Goal: Task Accomplishment & Management: Use online tool/utility

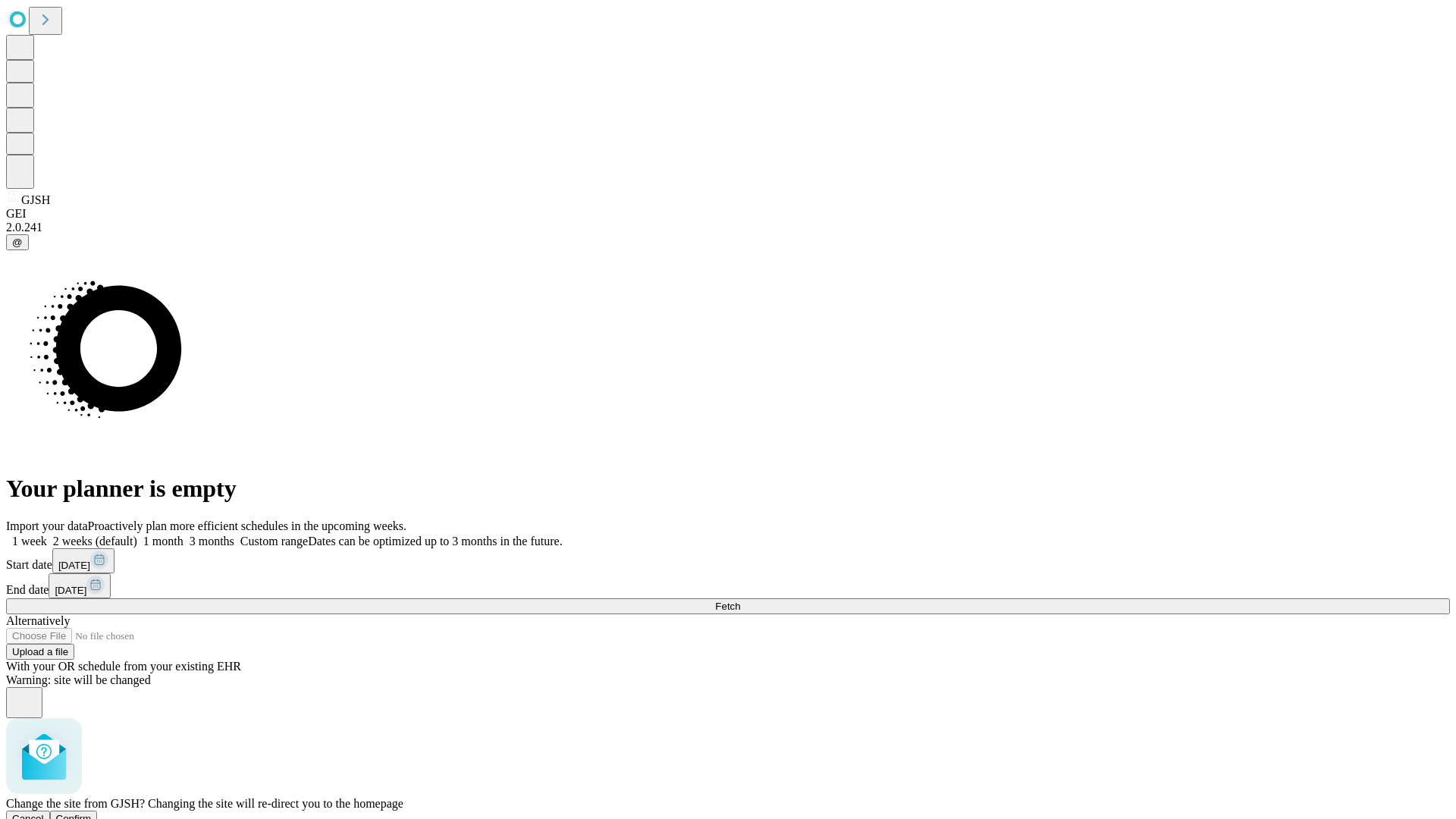
click at [92, 813] on span "Confirm" at bounding box center [73, 819] width 35 height 12
click at [137, 535] on label "2 weeks (default)" at bounding box center [92, 541] width 90 height 13
click at [740, 601] on span "Fetch" at bounding box center [728, 606] width 25 height 12
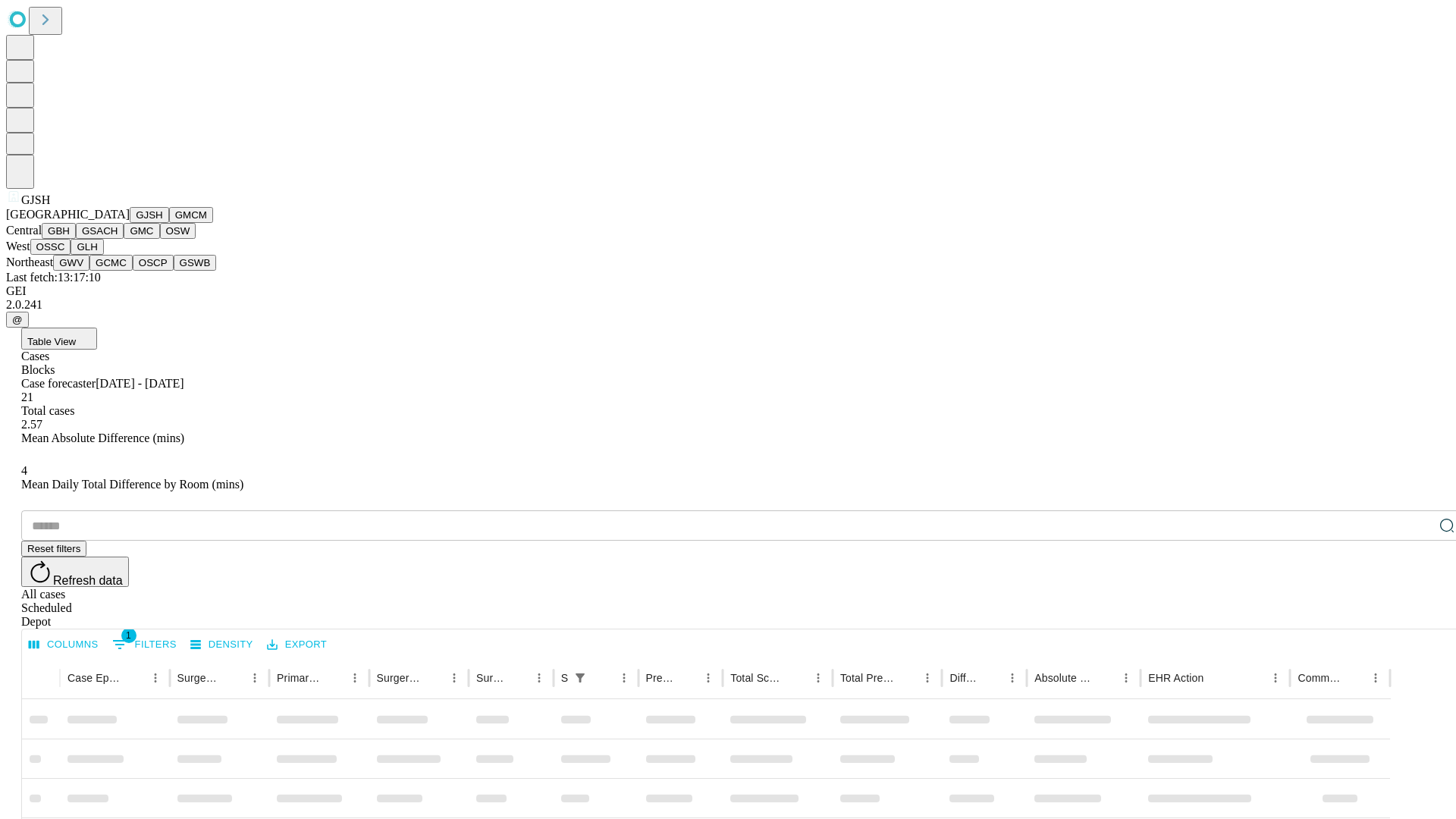
click at [170, 223] on button "GMCM" at bounding box center [191, 215] width 44 height 16
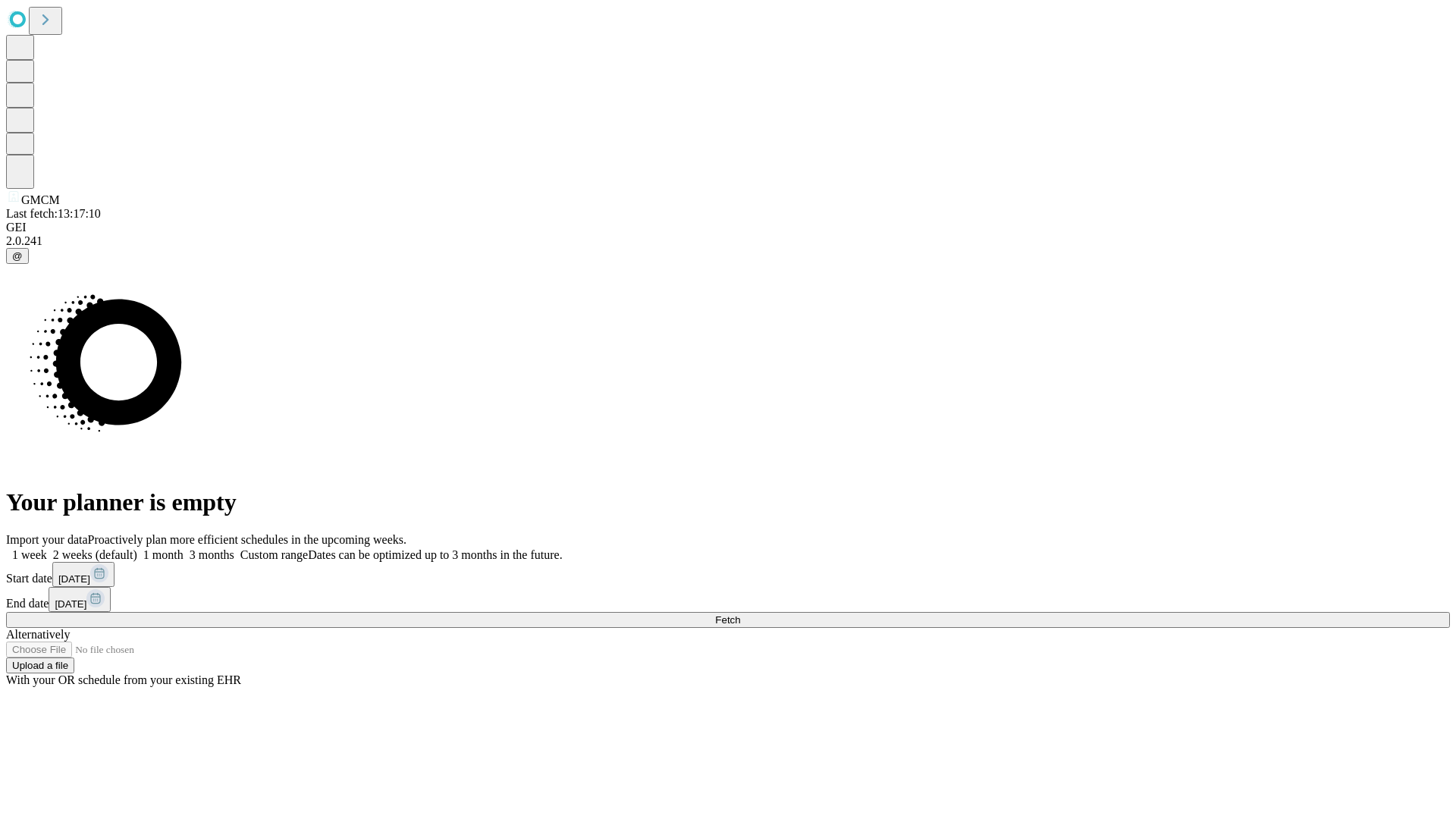
click at [137, 549] on label "2 weeks (default)" at bounding box center [92, 554] width 90 height 13
click at [740, 614] on span "Fetch" at bounding box center [728, 620] width 25 height 12
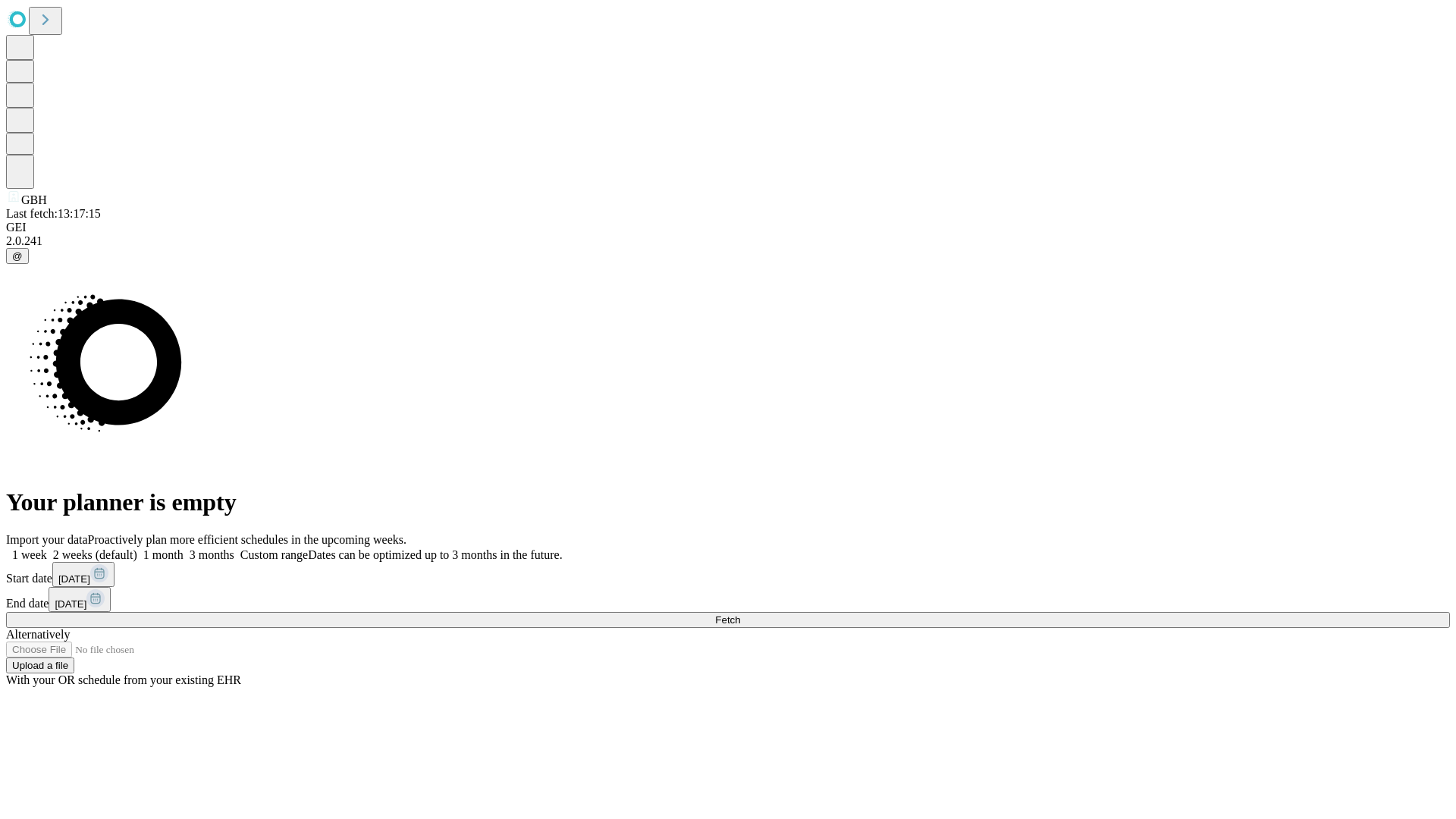
click at [137, 549] on label "2 weeks (default)" at bounding box center [92, 554] width 90 height 13
click at [740, 614] on span "Fetch" at bounding box center [728, 620] width 25 height 12
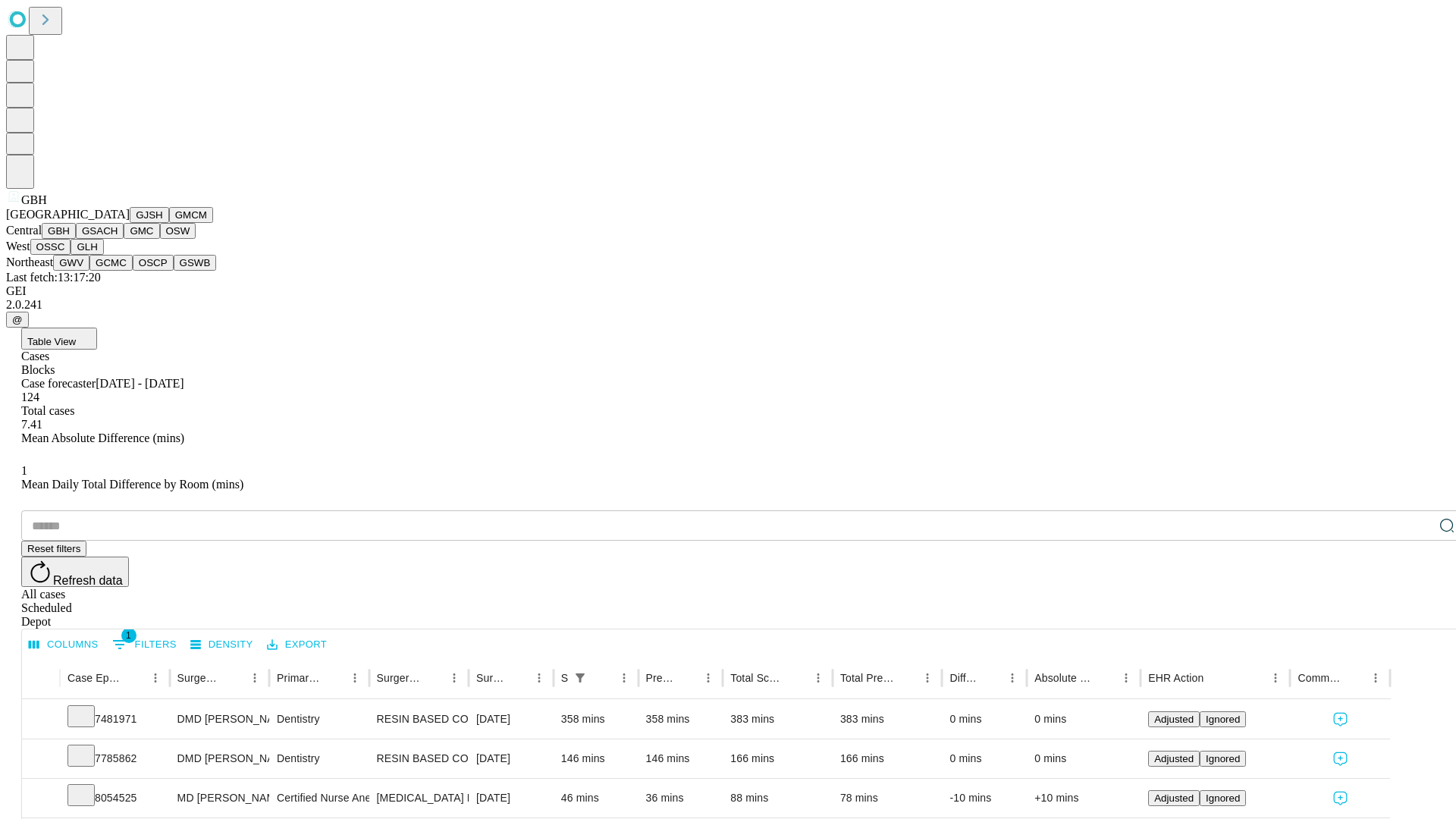
click at [118, 239] on button "GSACH" at bounding box center [99, 231] width 48 height 16
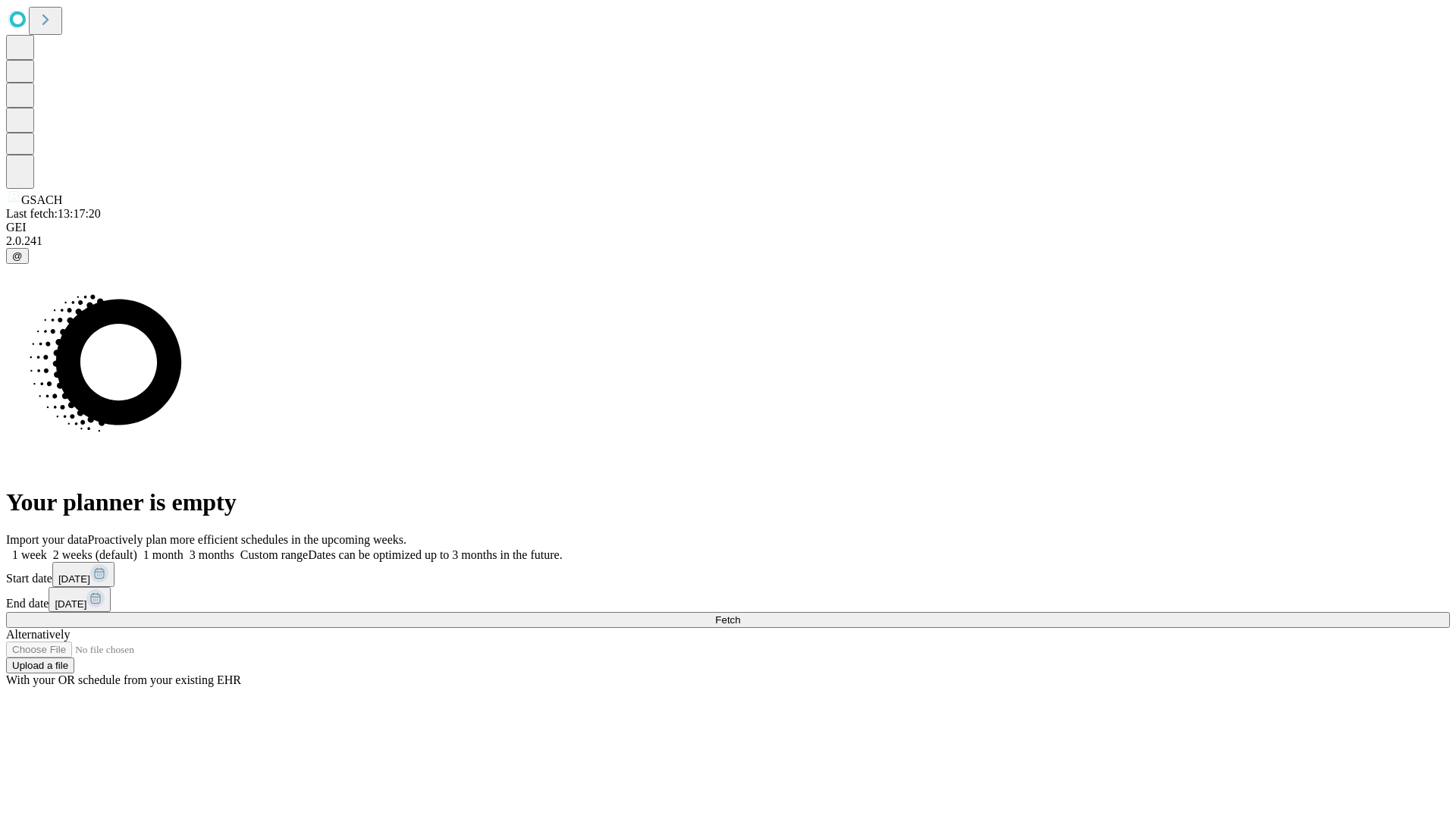
click at [137, 549] on label "2 weeks (default)" at bounding box center [92, 554] width 90 height 13
click at [740, 614] on span "Fetch" at bounding box center [728, 620] width 25 height 12
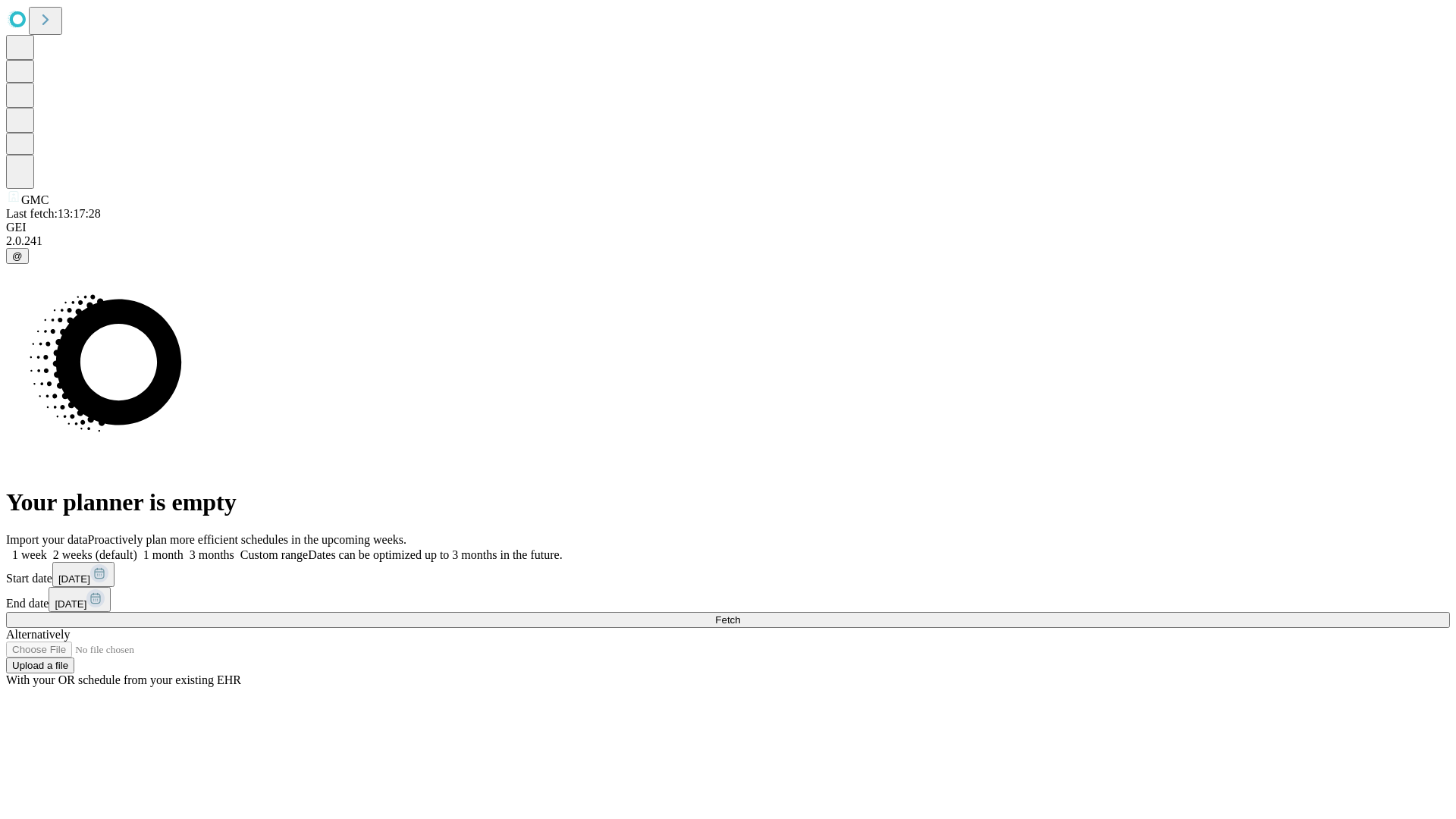
click at [137, 549] on label "2 weeks (default)" at bounding box center [92, 554] width 90 height 13
click at [740, 614] on span "Fetch" at bounding box center [728, 620] width 25 height 12
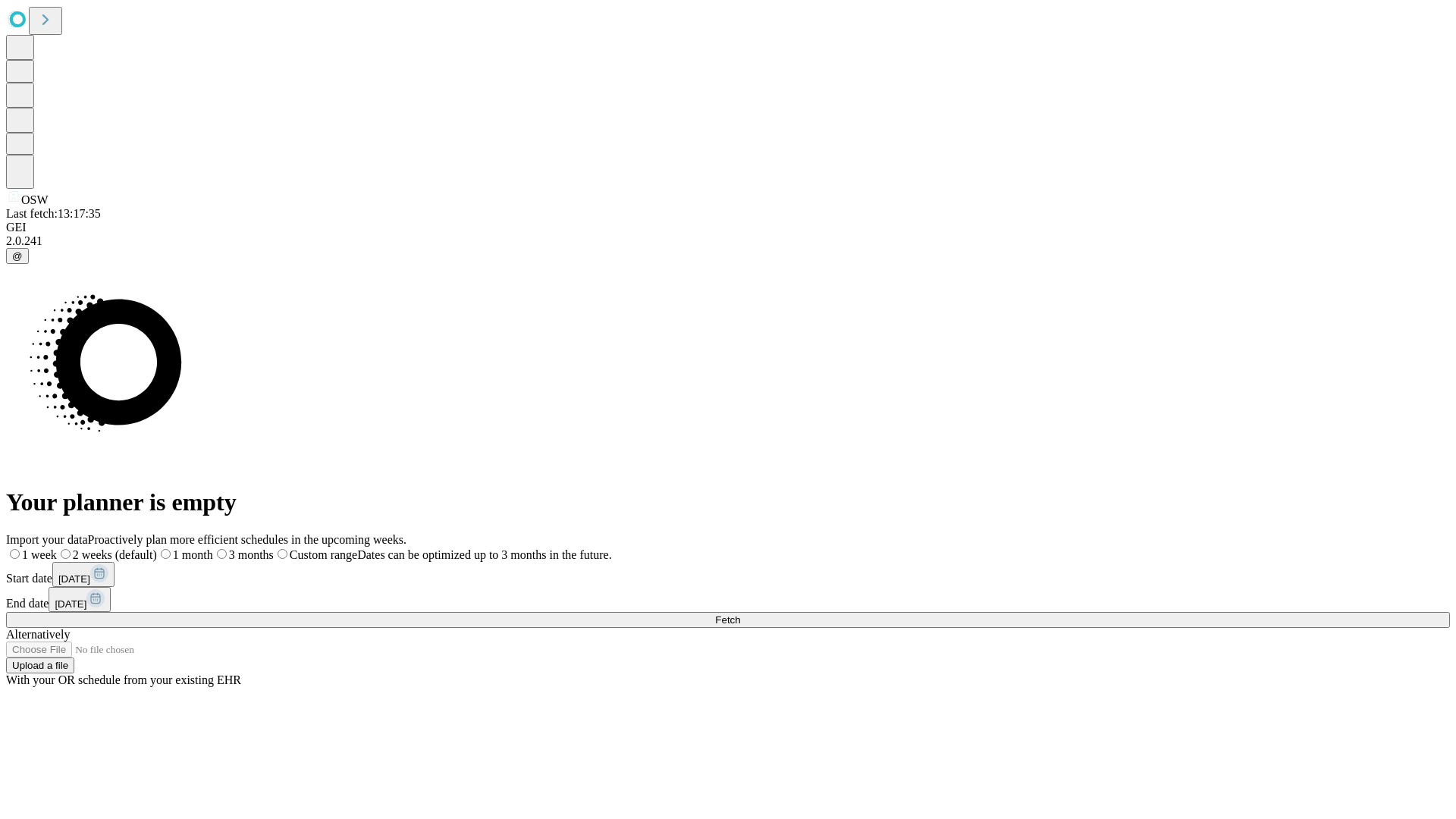
click at [157, 549] on label "2 weeks (default)" at bounding box center [107, 554] width 100 height 13
click at [740, 614] on span "Fetch" at bounding box center [728, 620] width 25 height 12
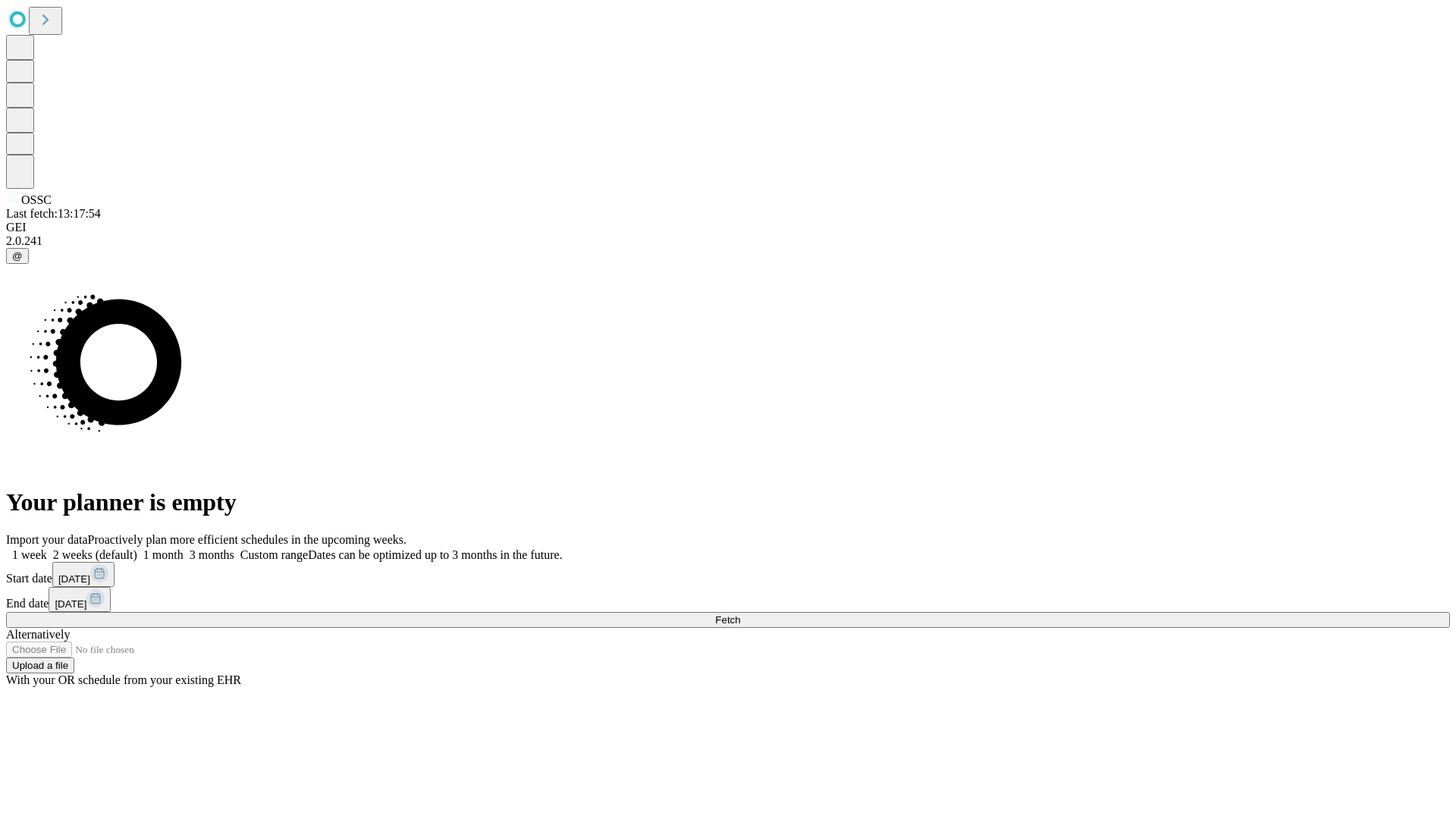
click at [137, 549] on label "2 weeks (default)" at bounding box center [92, 554] width 90 height 13
click at [740, 614] on span "Fetch" at bounding box center [728, 620] width 25 height 12
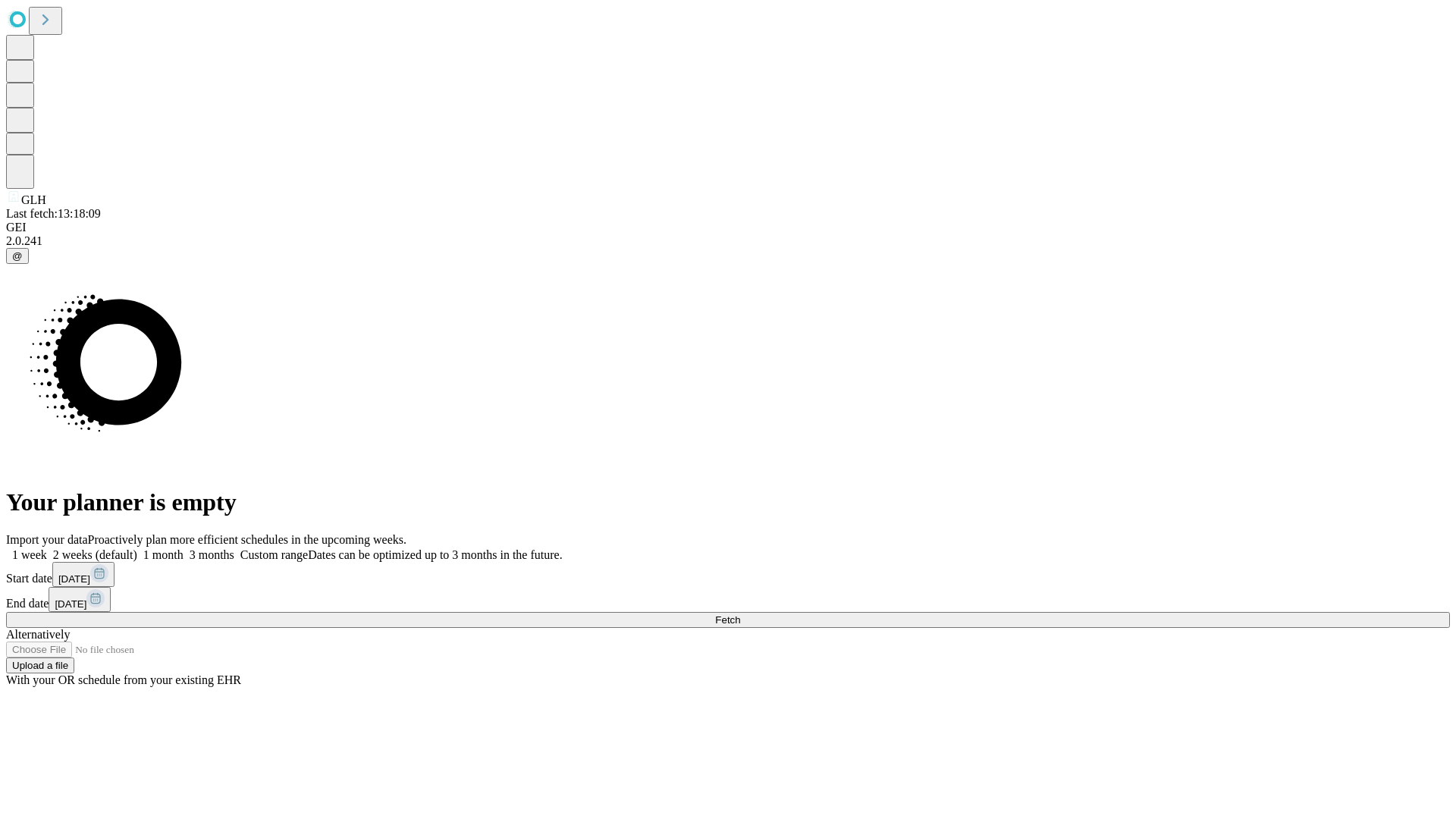
click at [137, 549] on label "2 weeks (default)" at bounding box center [92, 554] width 90 height 13
click at [740, 614] on span "Fetch" at bounding box center [728, 620] width 25 height 12
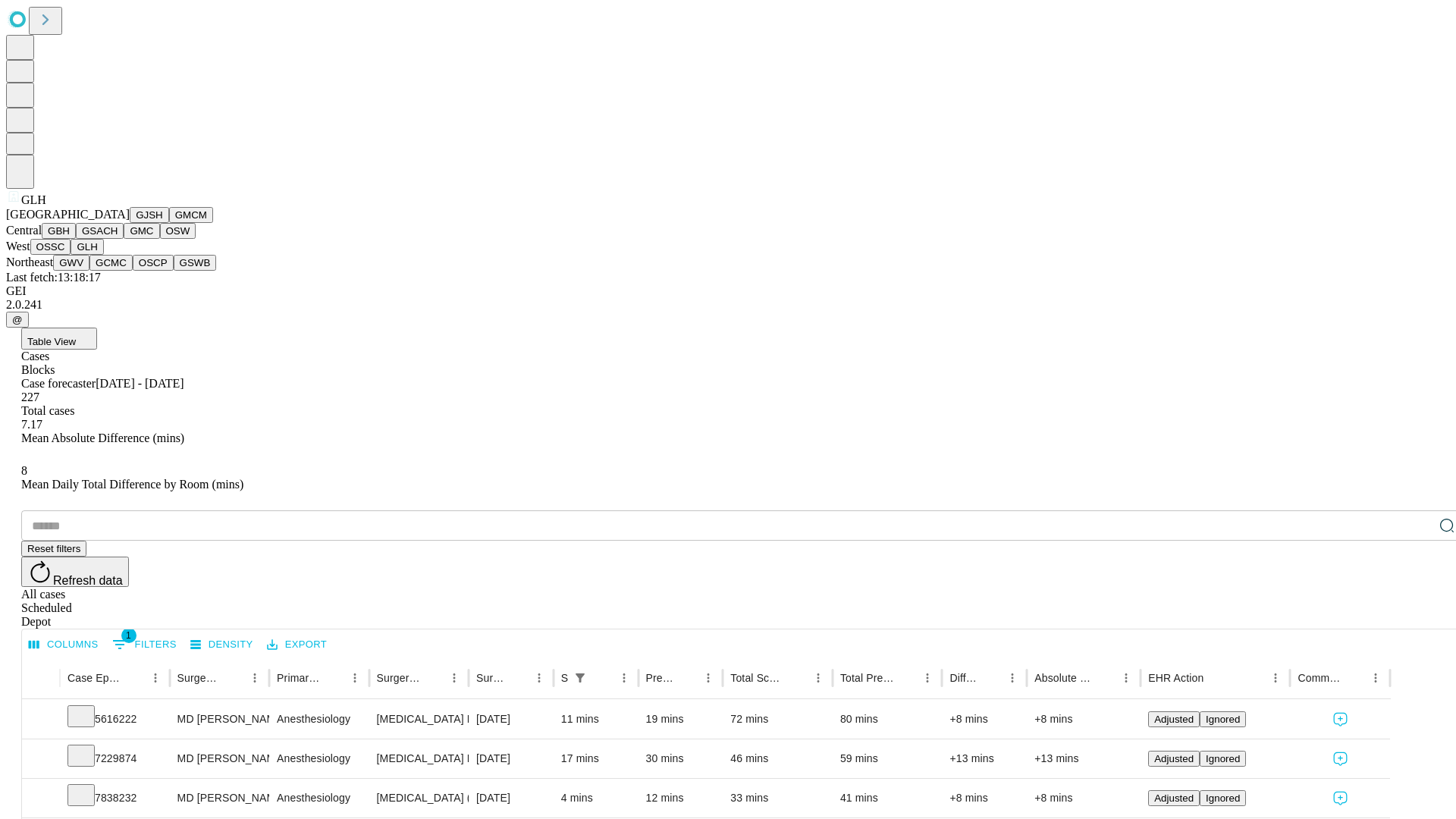
click at [89, 270] on button "GWV" at bounding box center [71, 263] width 36 height 16
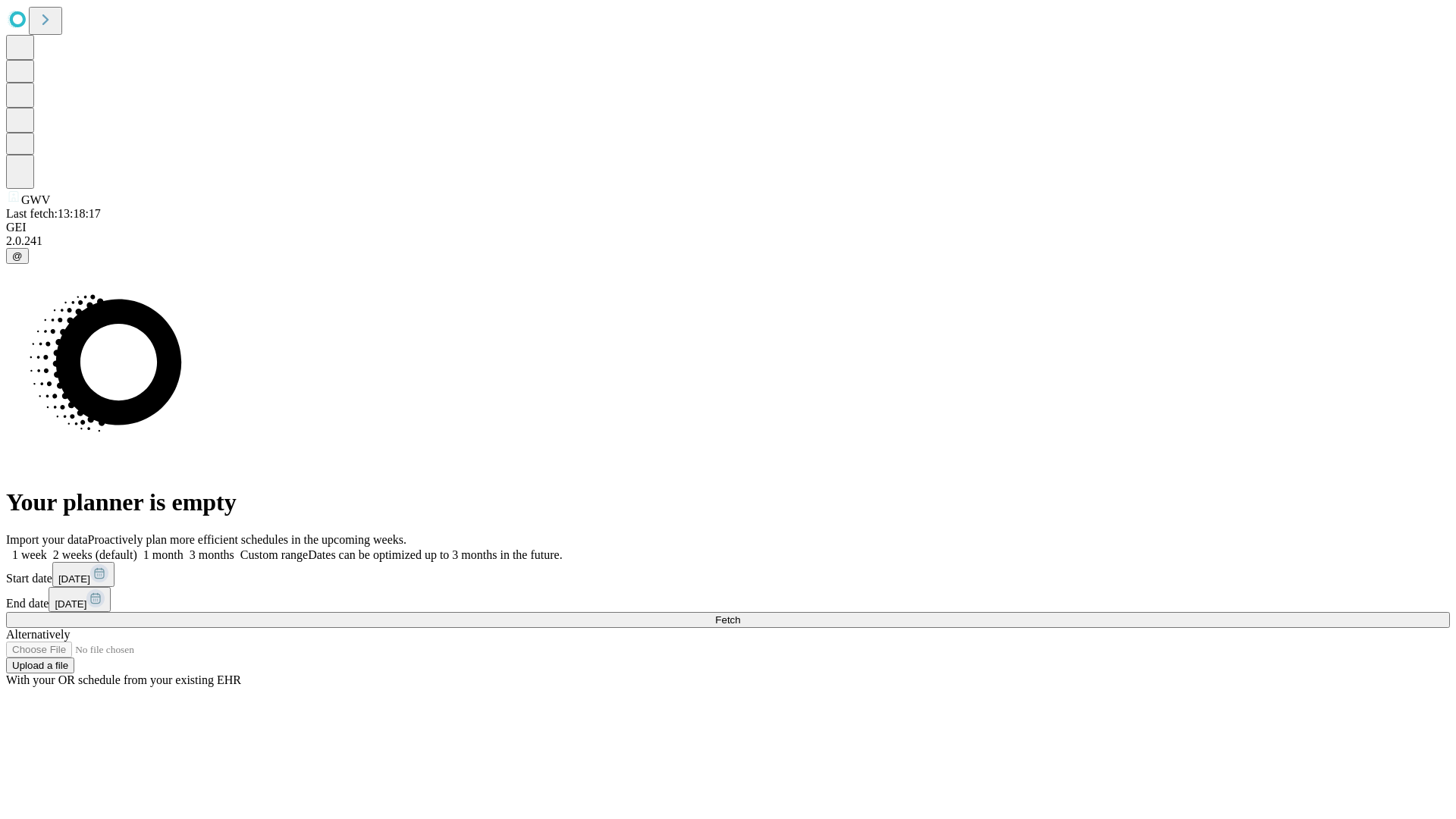
click at [137, 549] on label "2 weeks (default)" at bounding box center [92, 554] width 90 height 13
click at [740, 614] on span "Fetch" at bounding box center [728, 620] width 25 height 12
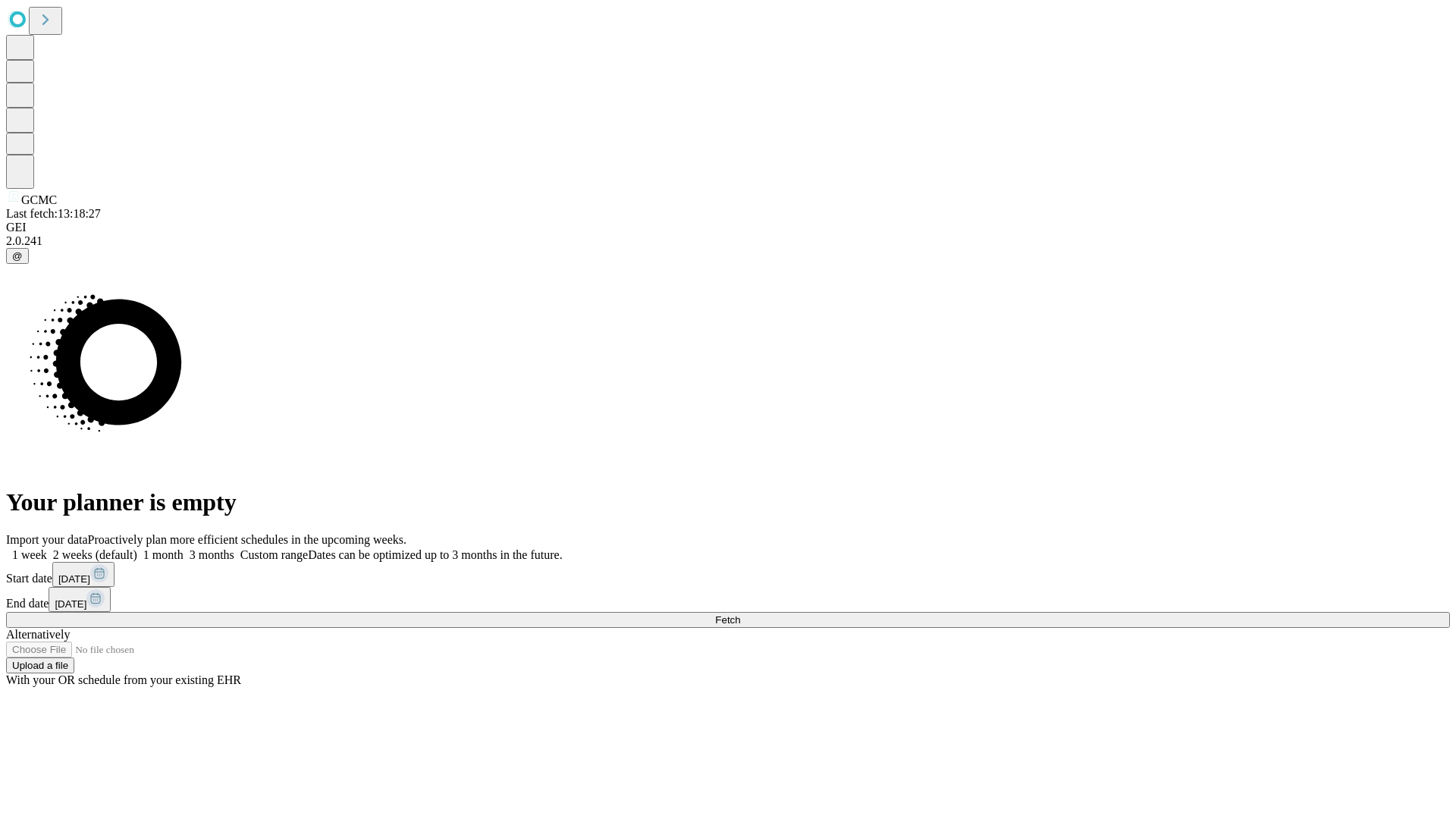
click at [137, 549] on label "2 weeks (default)" at bounding box center [92, 554] width 90 height 13
click at [740, 614] on span "Fetch" at bounding box center [728, 620] width 25 height 12
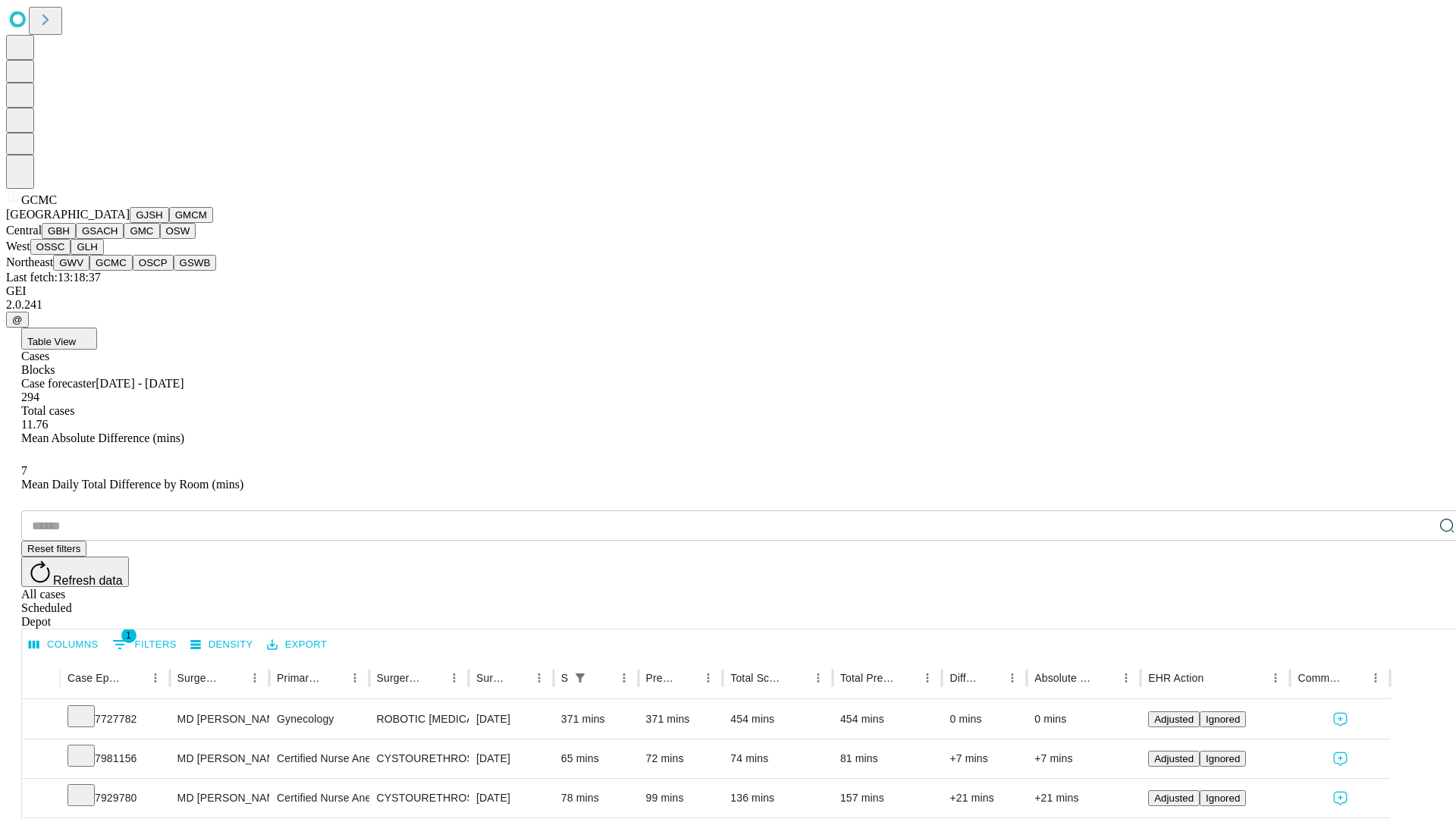
click at [132, 270] on button "OSCP" at bounding box center [153, 263] width 41 height 16
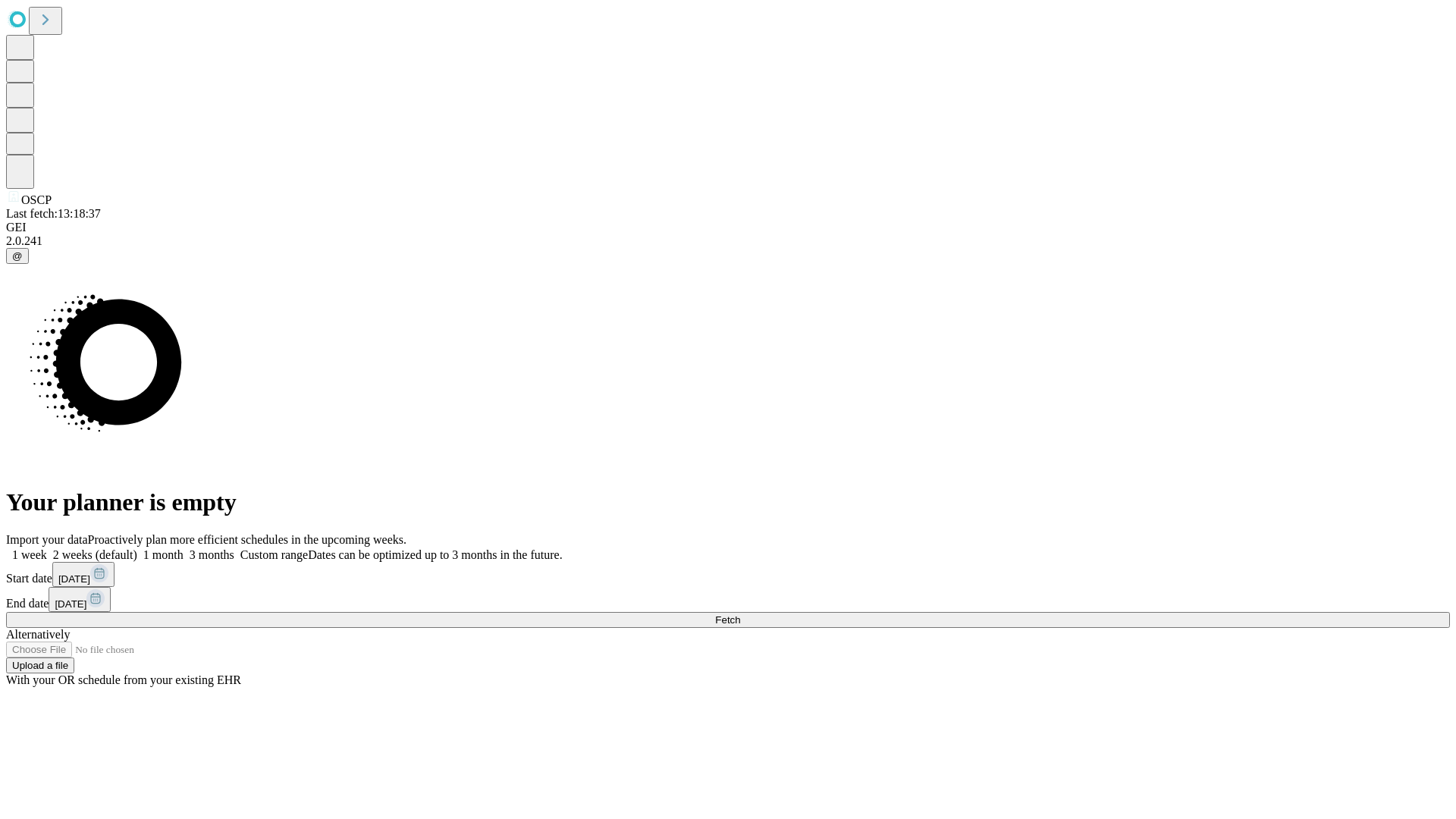
click at [137, 549] on label "2 weeks (default)" at bounding box center [92, 554] width 90 height 13
click at [740, 614] on span "Fetch" at bounding box center [728, 620] width 25 height 12
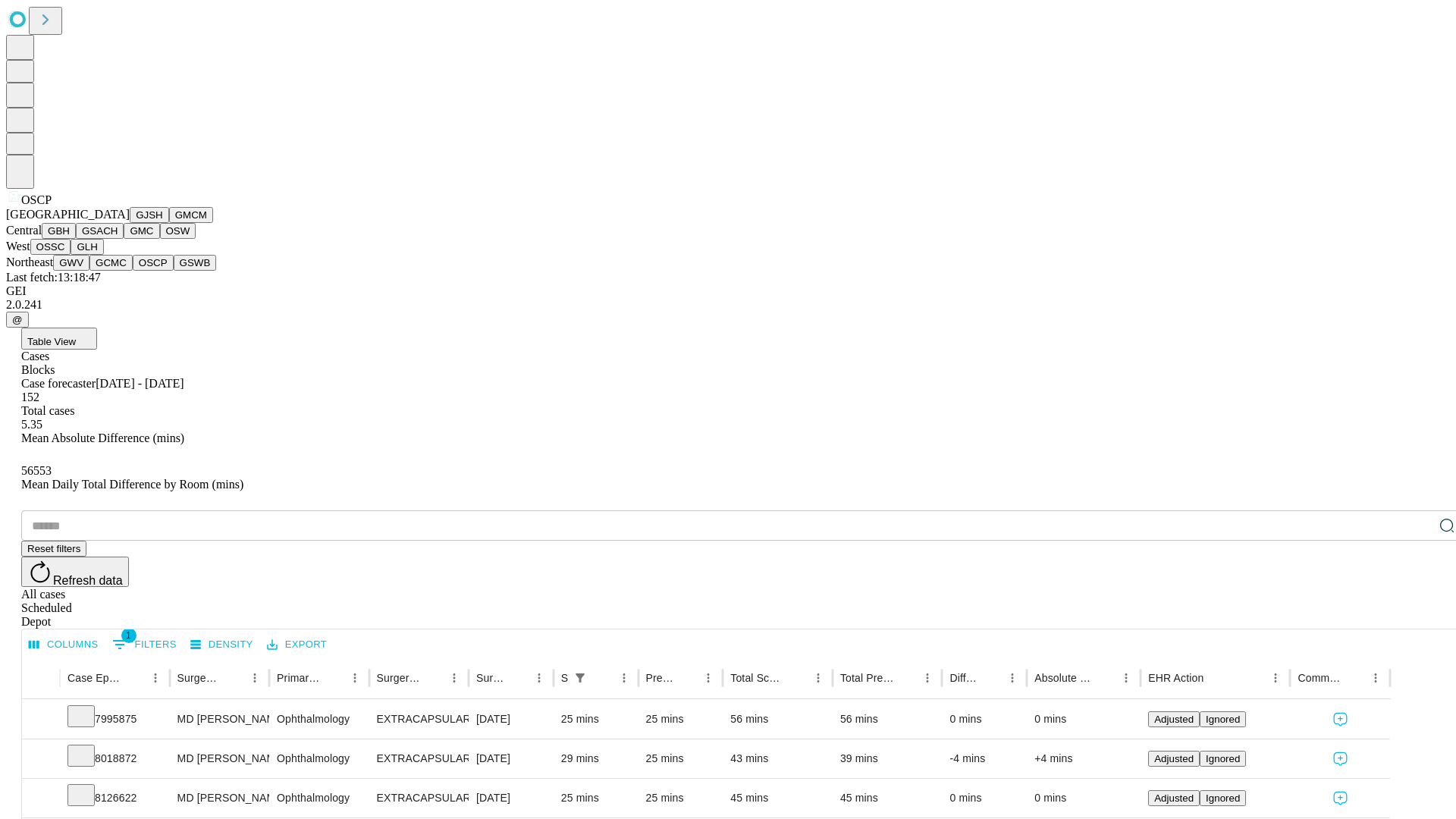
click at [173, 270] on button "GSWB" at bounding box center [195, 263] width 43 height 16
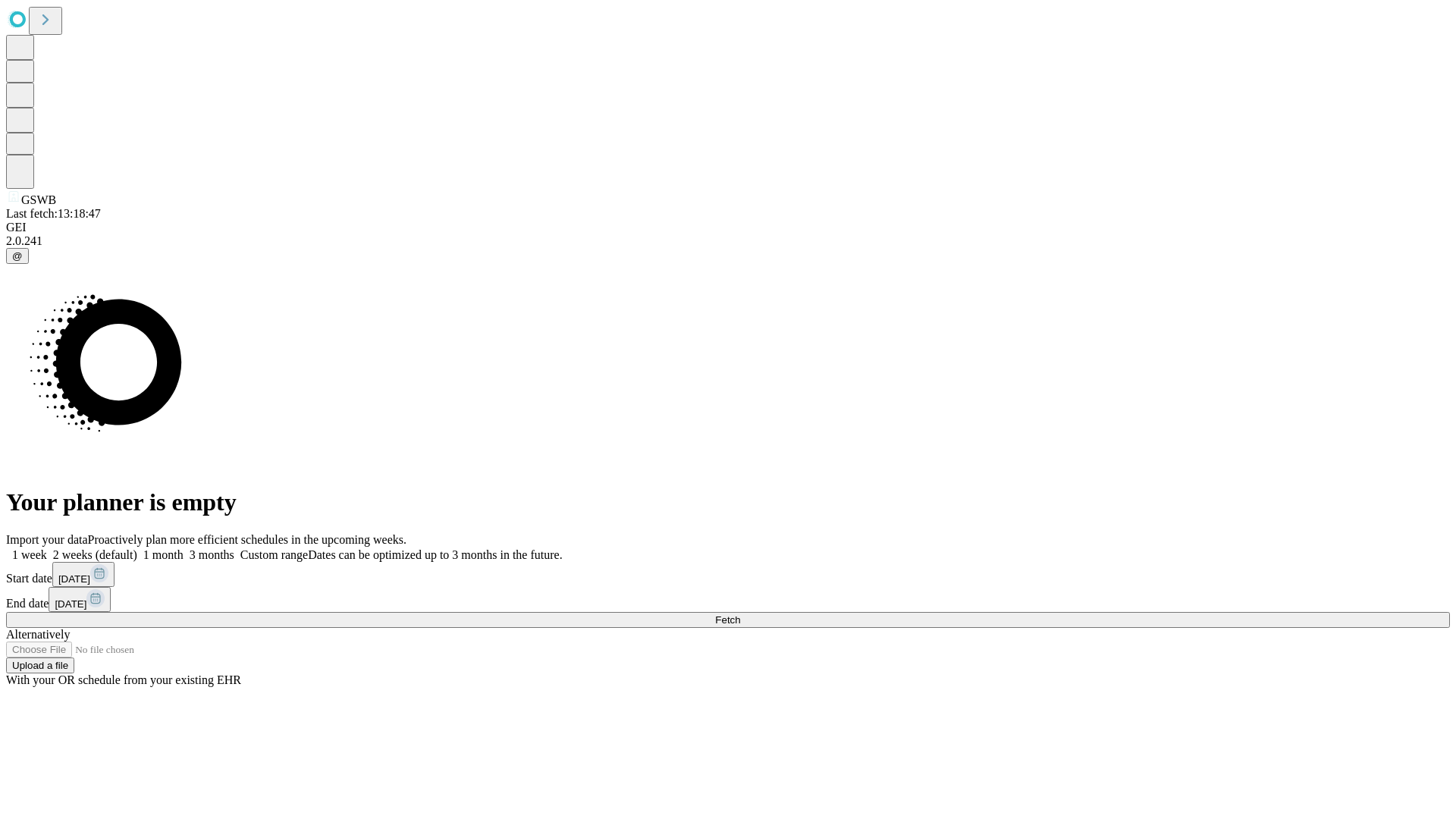
click at [137, 549] on label "2 weeks (default)" at bounding box center [92, 554] width 90 height 13
click at [740, 614] on span "Fetch" at bounding box center [728, 620] width 25 height 12
